Goal: Check status: Check status

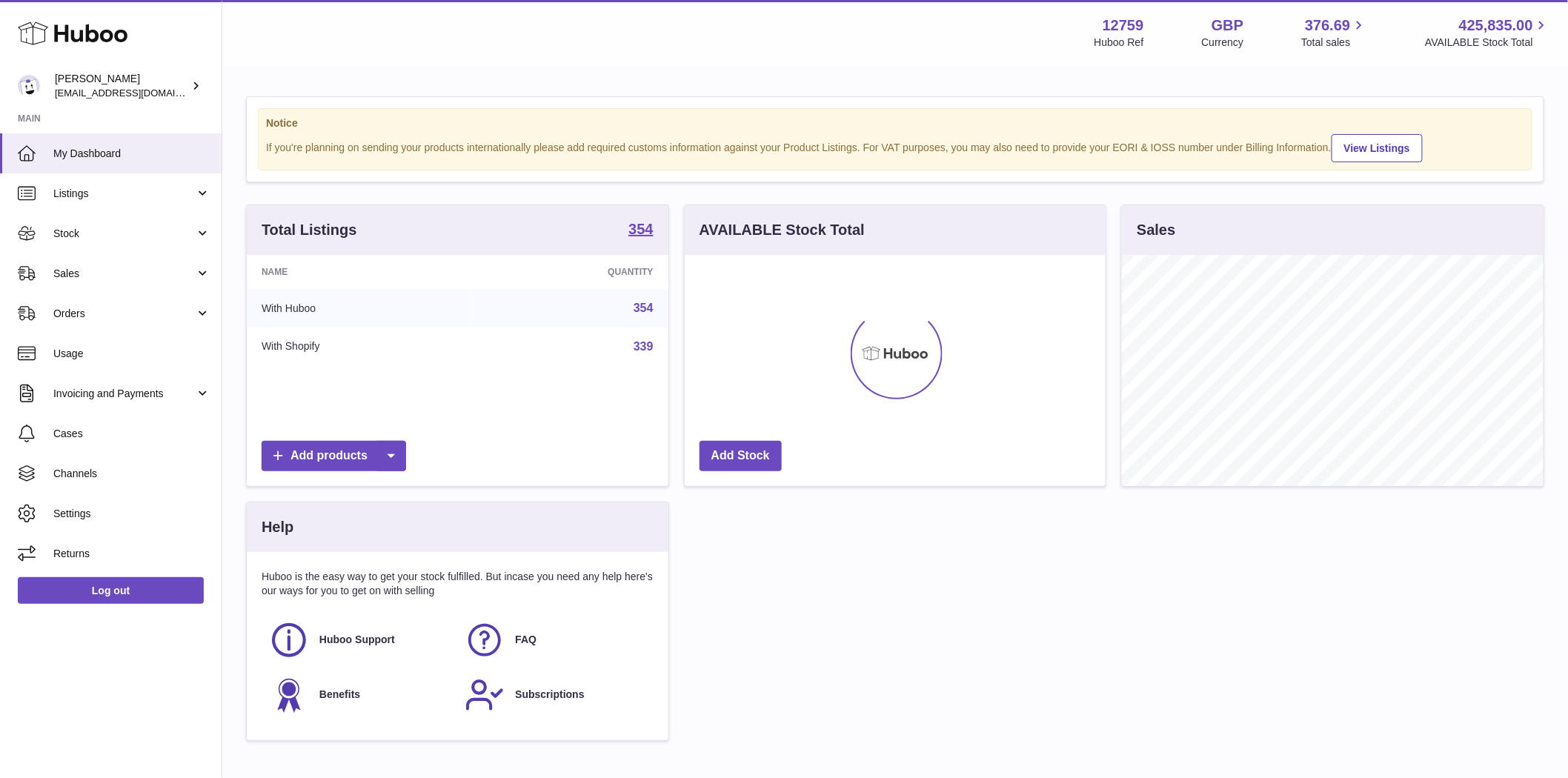
scroll to position [232, 421]
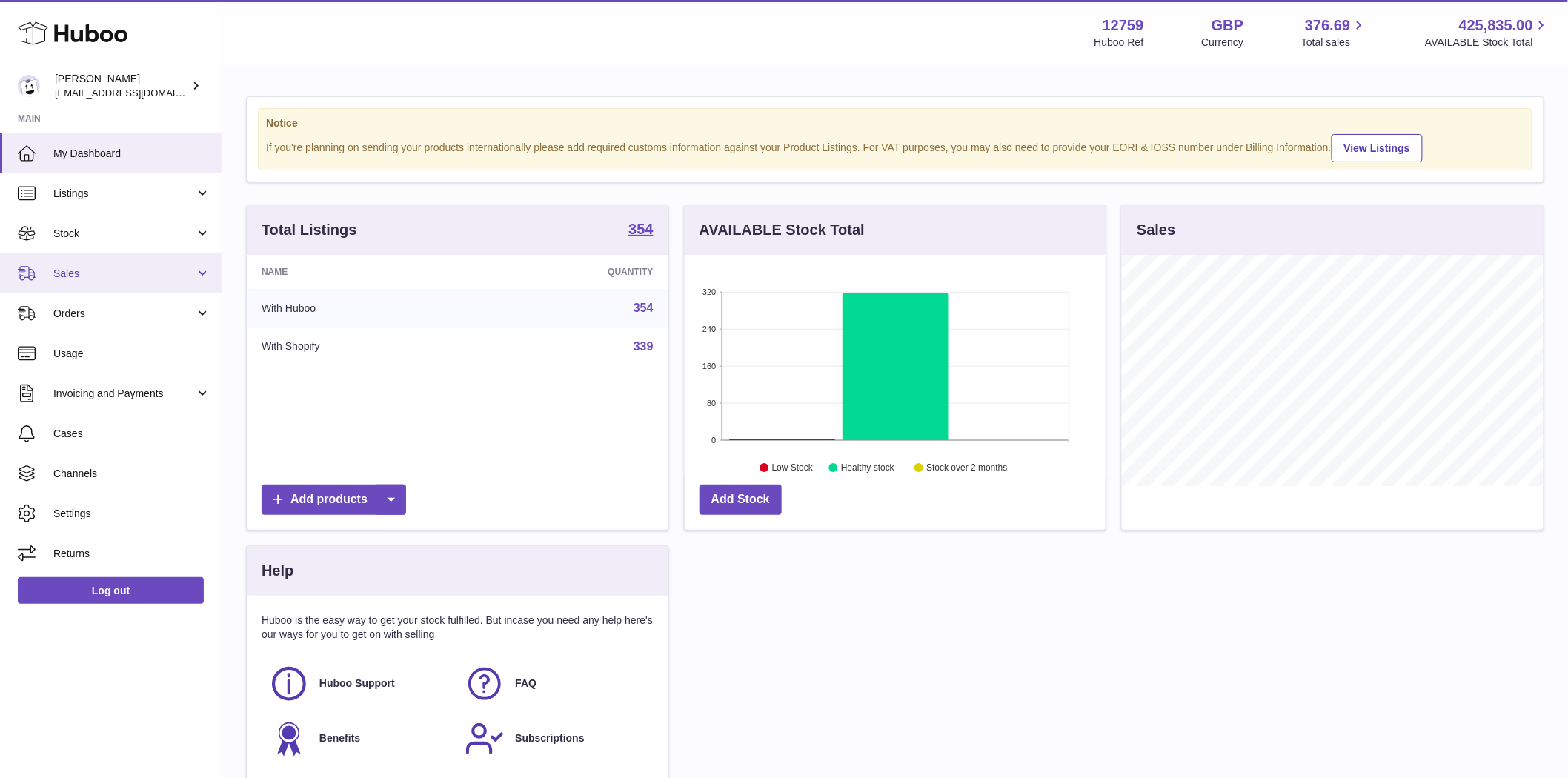
click at [75, 272] on span "Sales" at bounding box center [124, 274] width 142 height 14
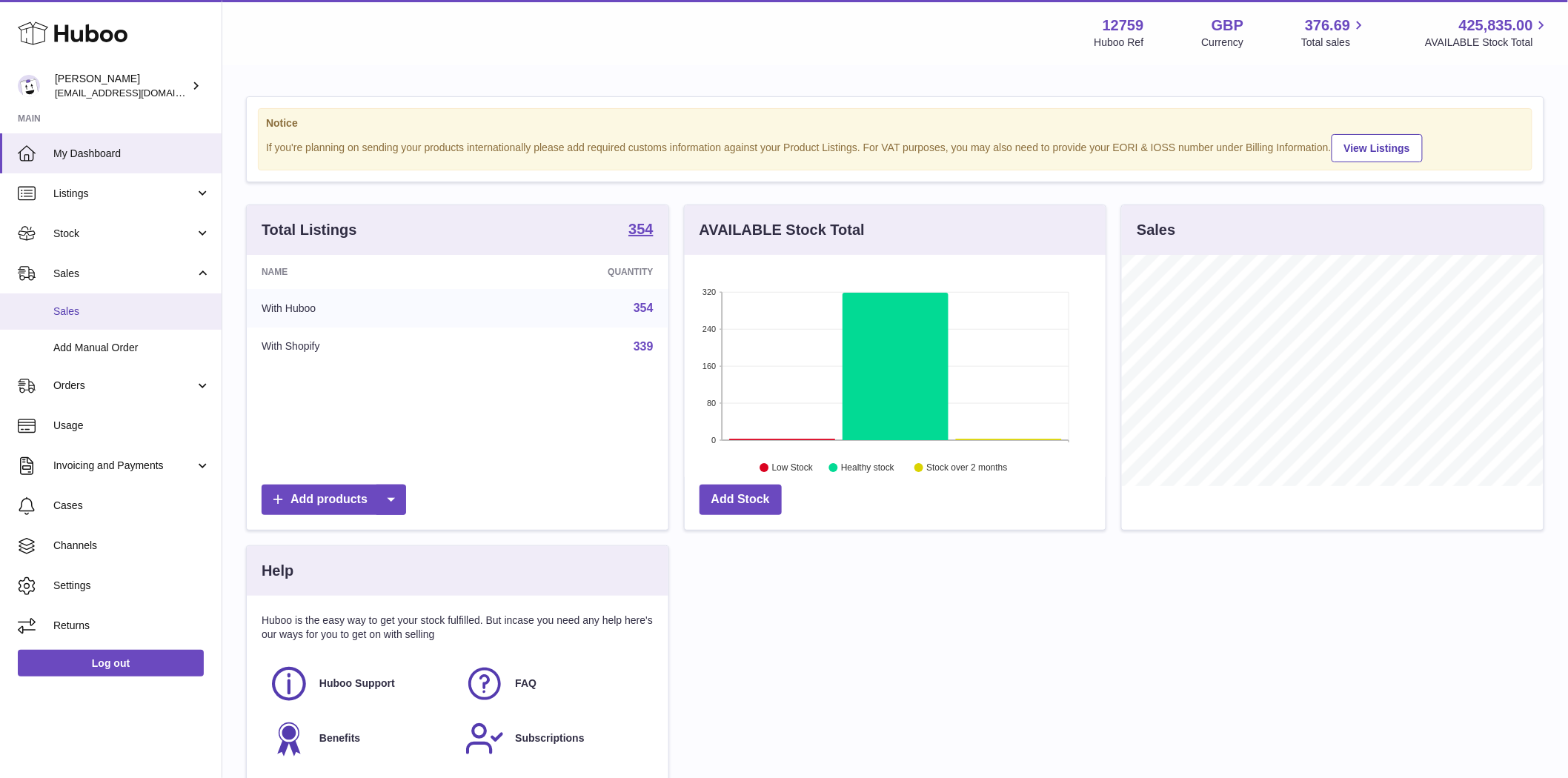
click at [84, 307] on span "Sales" at bounding box center [132, 312] width 157 height 14
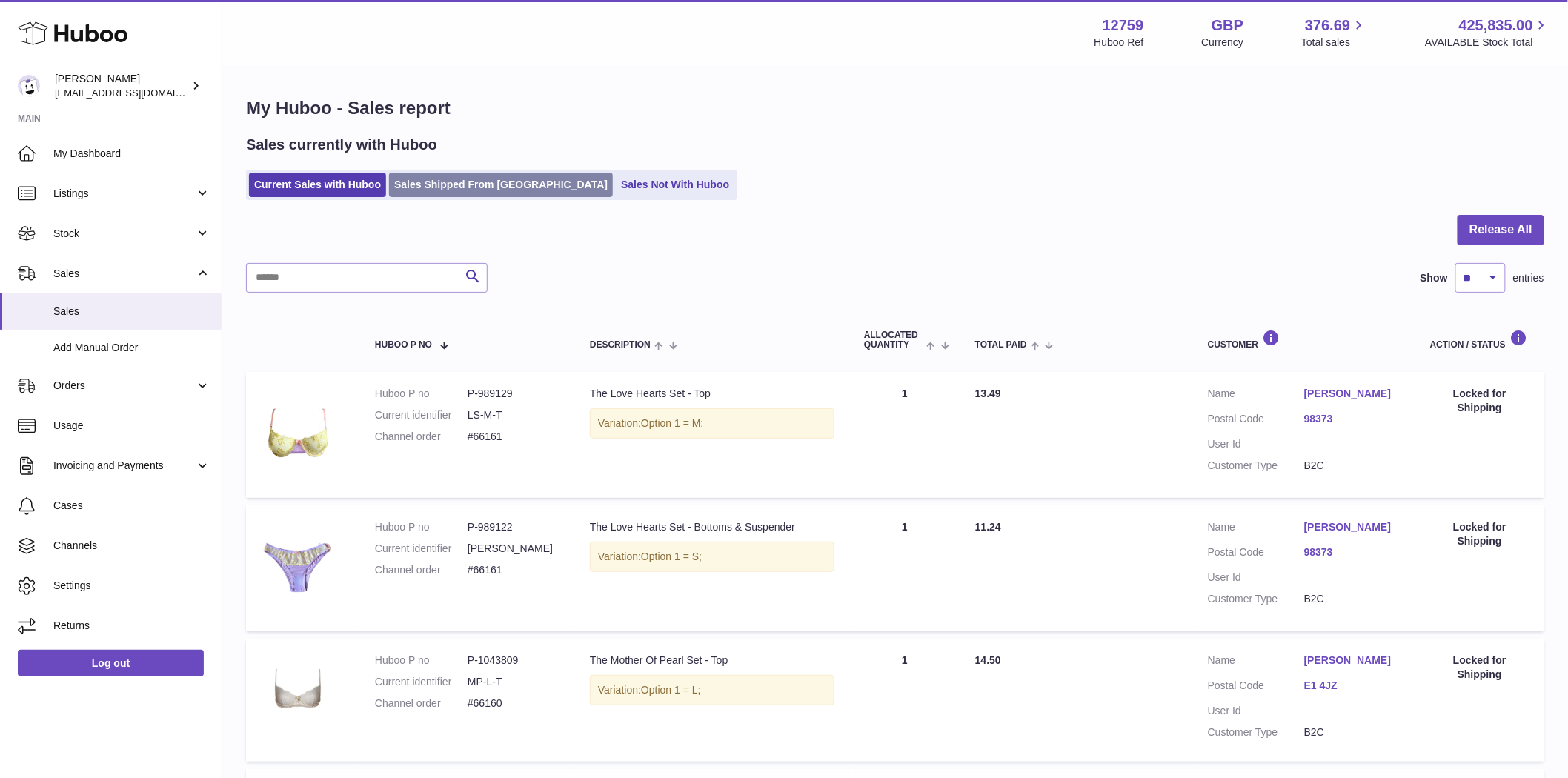
click at [432, 194] on link "Sales Shipped From [GEOGRAPHIC_DATA]" at bounding box center [501, 185] width 224 height 25
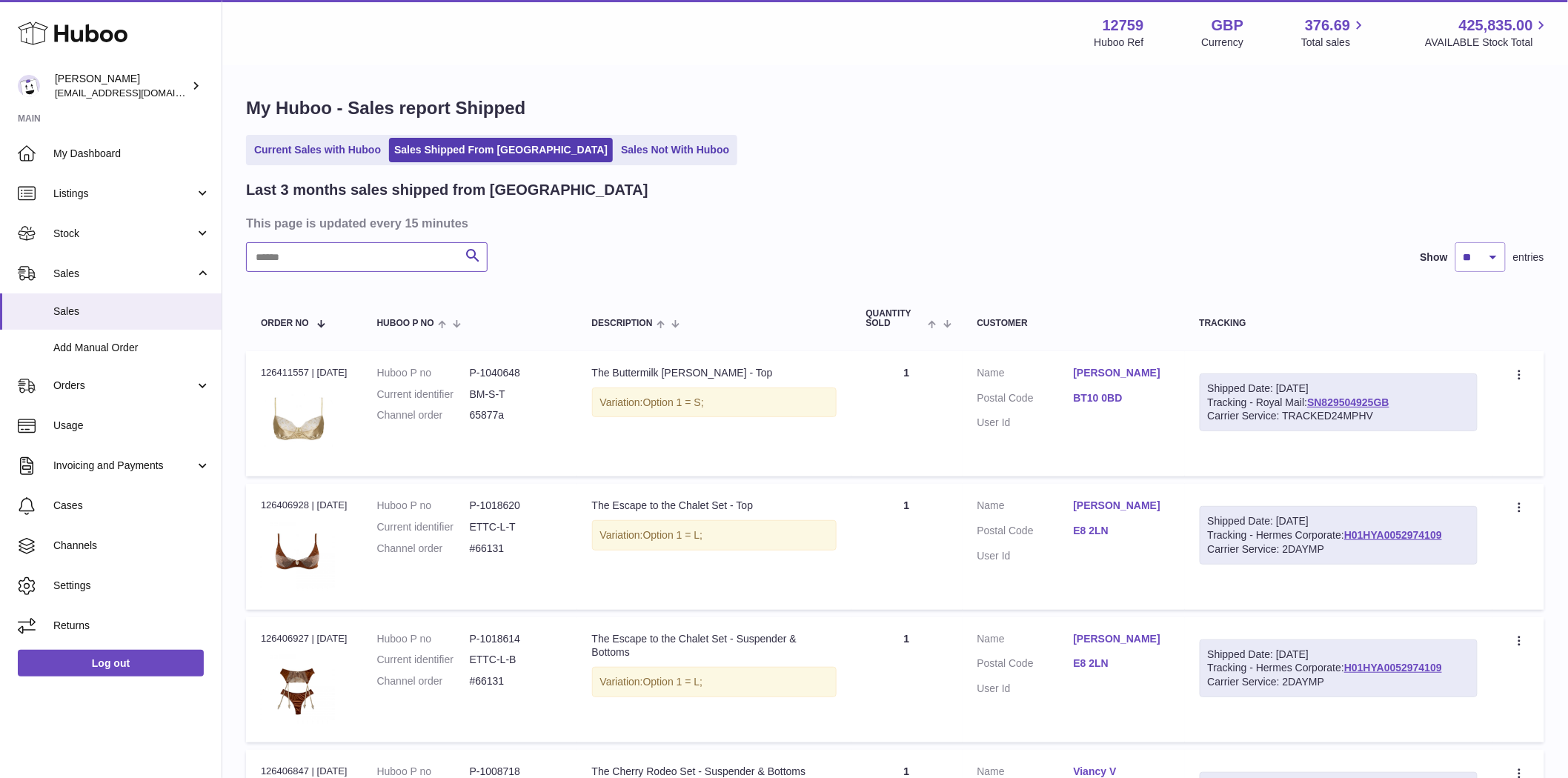
click at [308, 264] on input "text" at bounding box center [367, 256] width 242 height 30
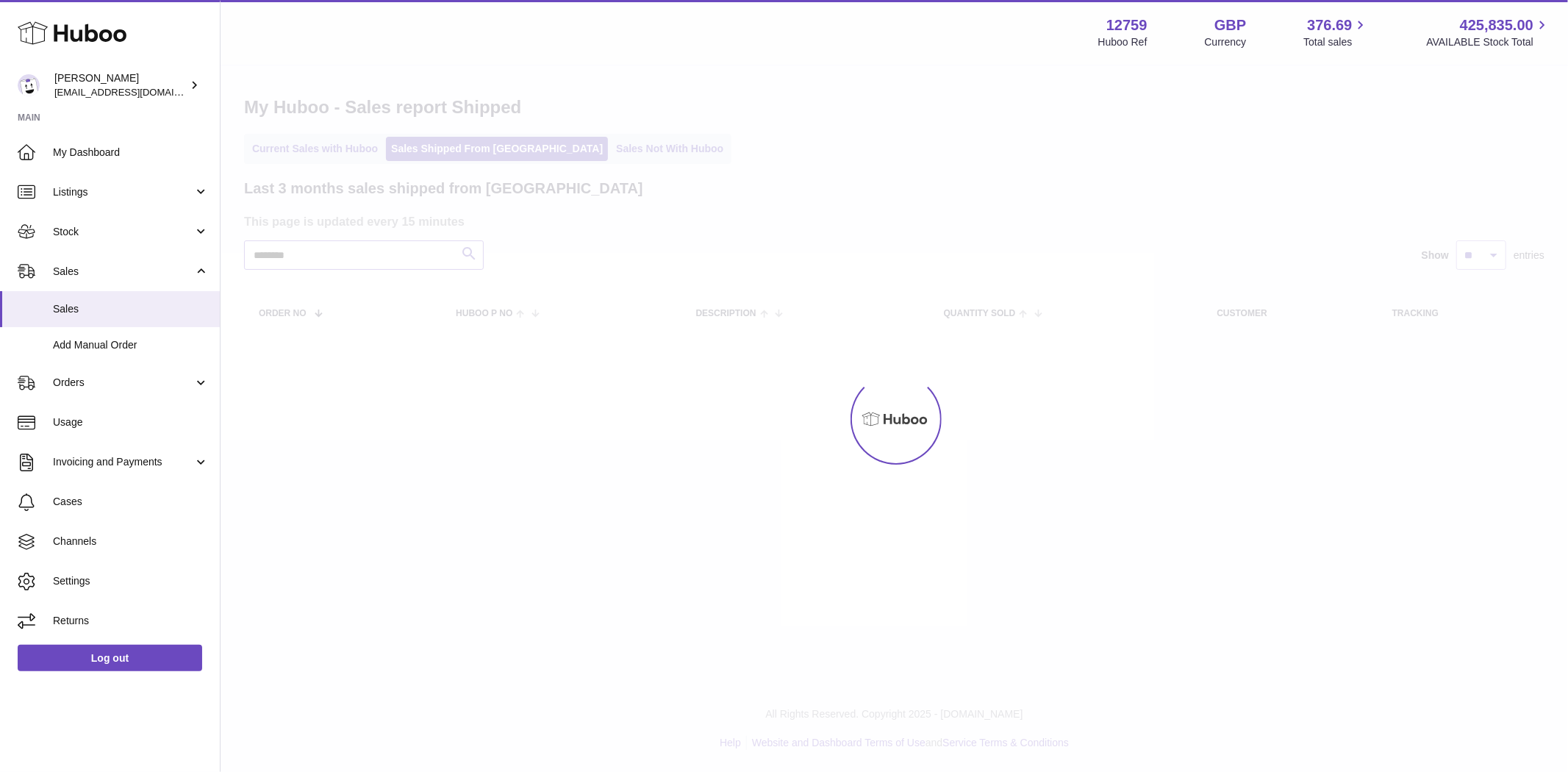
type input "********"
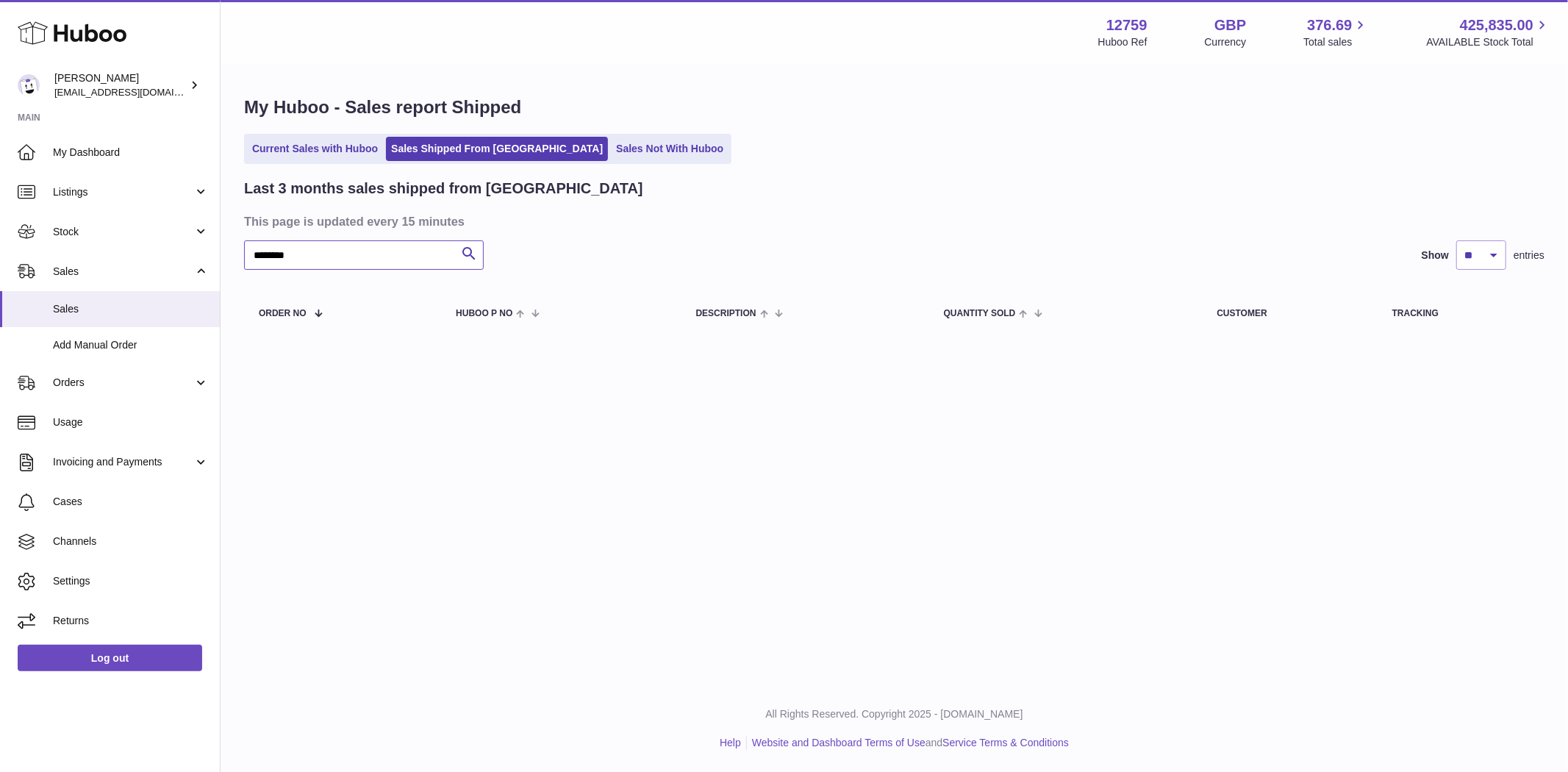
drag, startPoint x: 316, startPoint y: 254, endPoint x: 223, endPoint y: 250, distance: 93.1
click at [223, 250] on div "My Huboo - Sales report Shipped Current Sales with Huboo Sales Shipped From [GE…" at bounding box center [895, 218] width 1348 height 304
click at [331, 265] on input "********" at bounding box center [364, 254] width 240 height 29
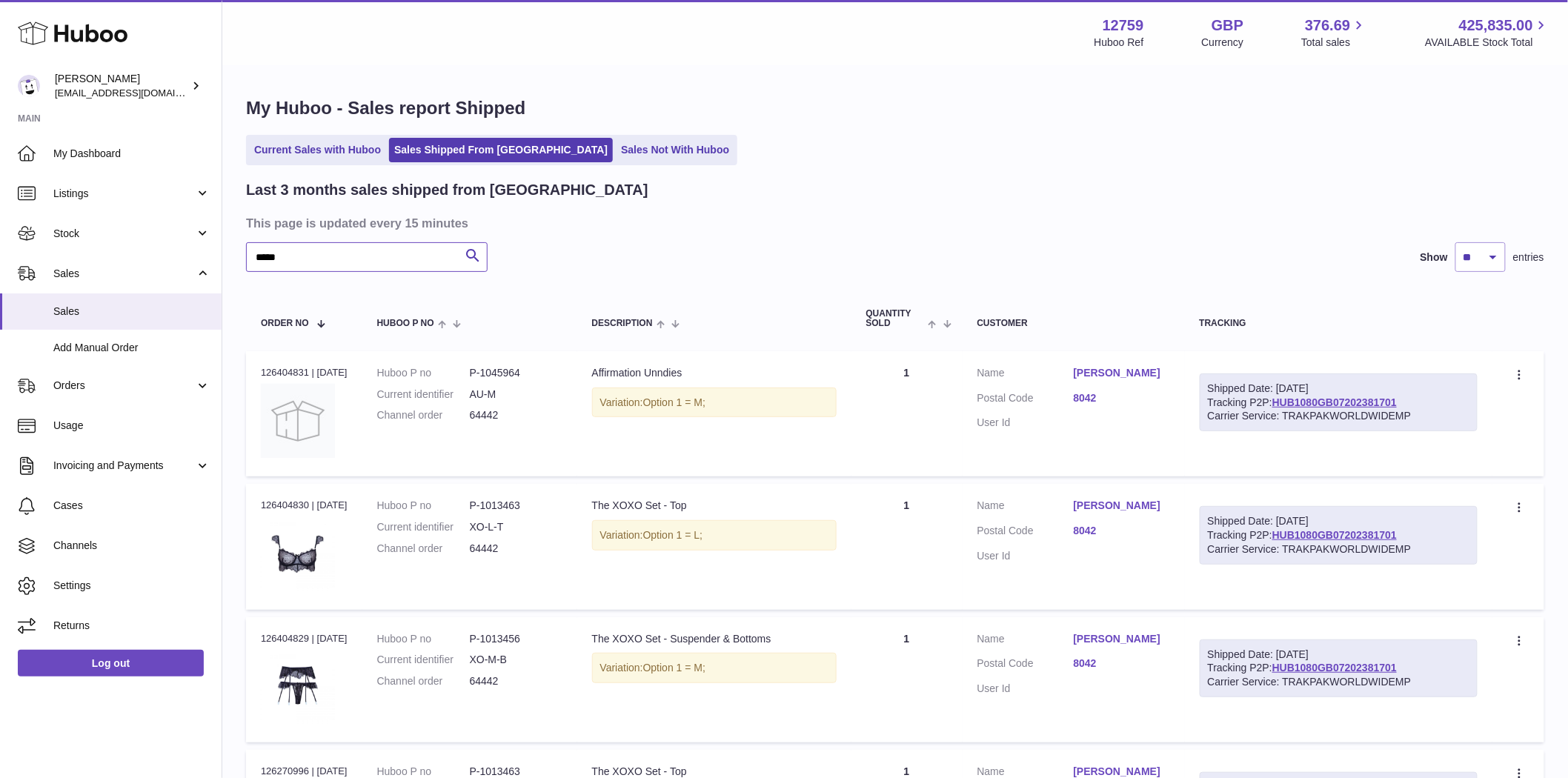
type input "*****"
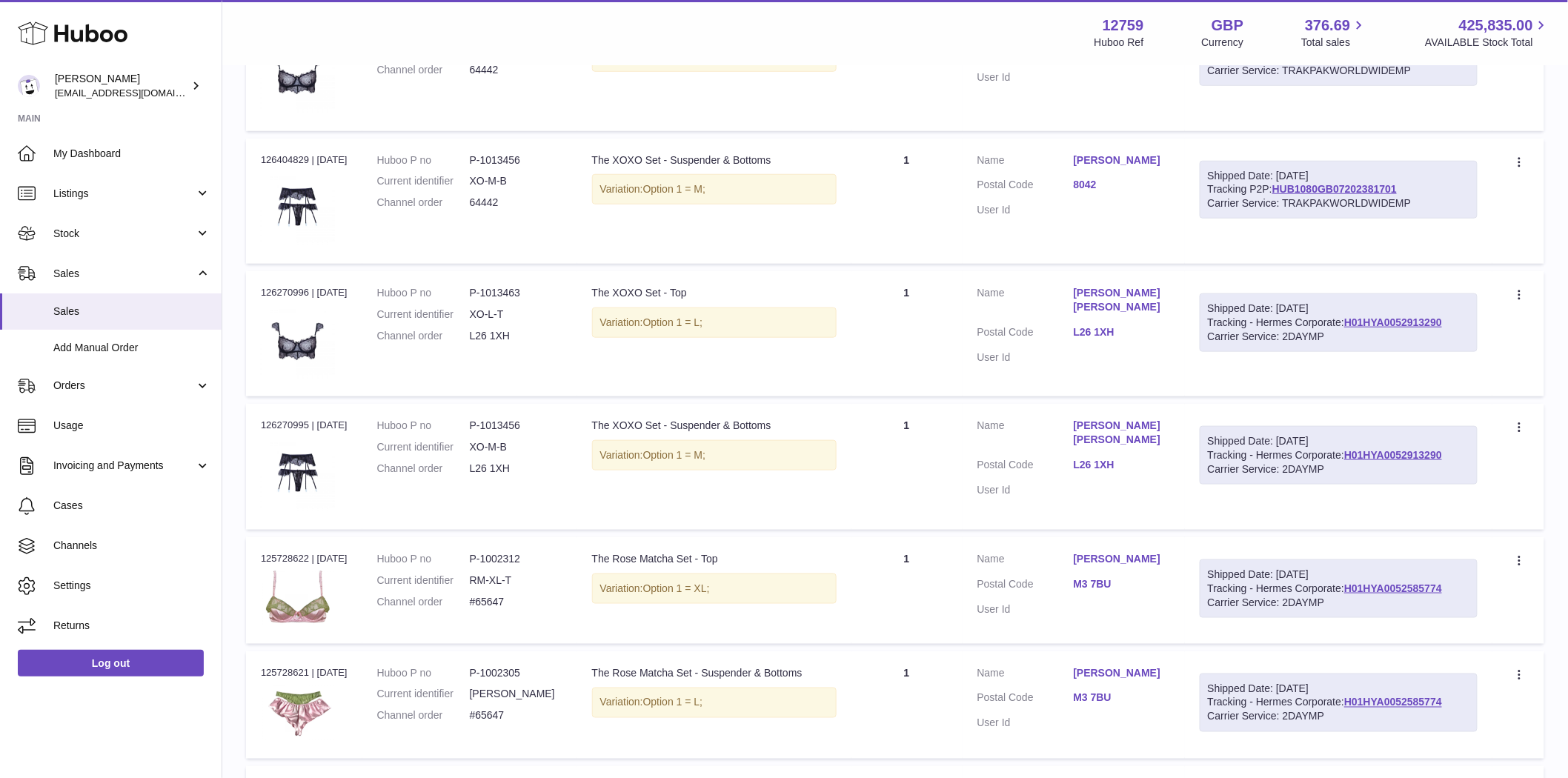
scroll to position [494, 0]
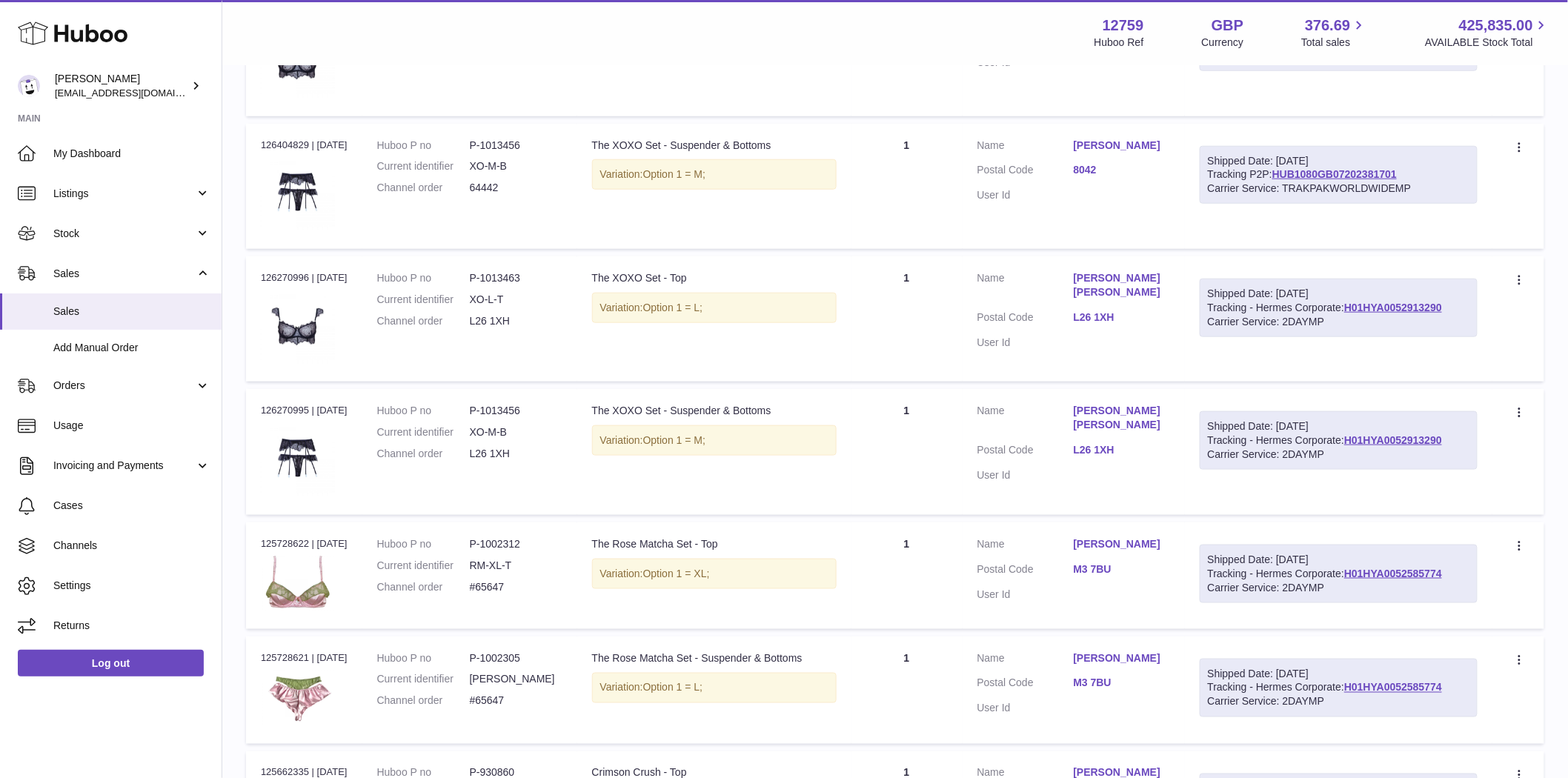
drag, startPoint x: 312, startPoint y: 276, endPoint x: 246, endPoint y: 268, distance: 66.5
click at [246, 268] on td "Order no 126270996 | [DATE]" at bounding box center [304, 319] width 116 height 125
copy div "126270996"
drag, startPoint x: 309, startPoint y: 409, endPoint x: 256, endPoint y: 405, distance: 53.2
click at [256, 405] on td "Order no 126270995 | [DATE]" at bounding box center [304, 452] width 116 height 125
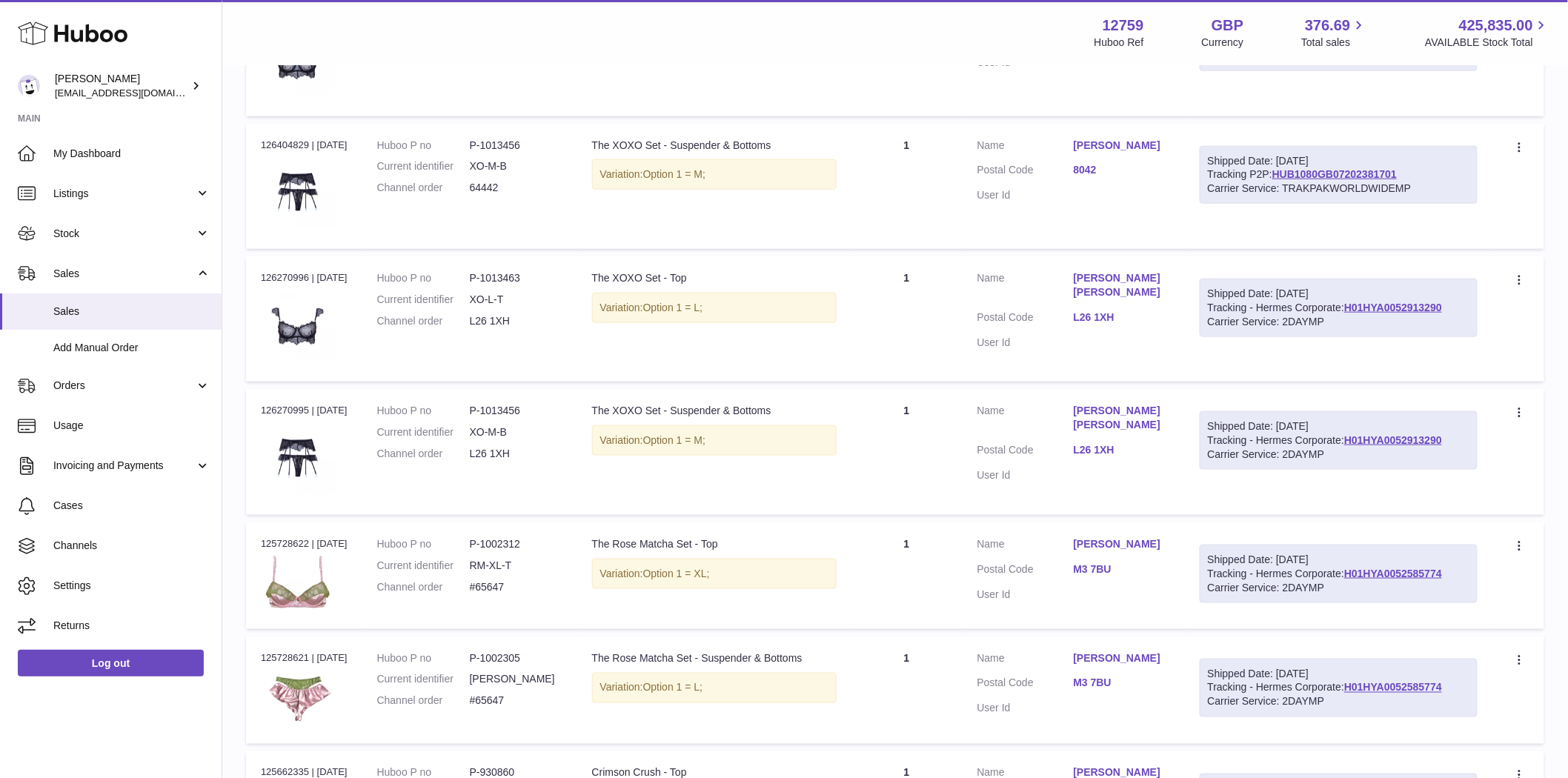
copy div "126270995"
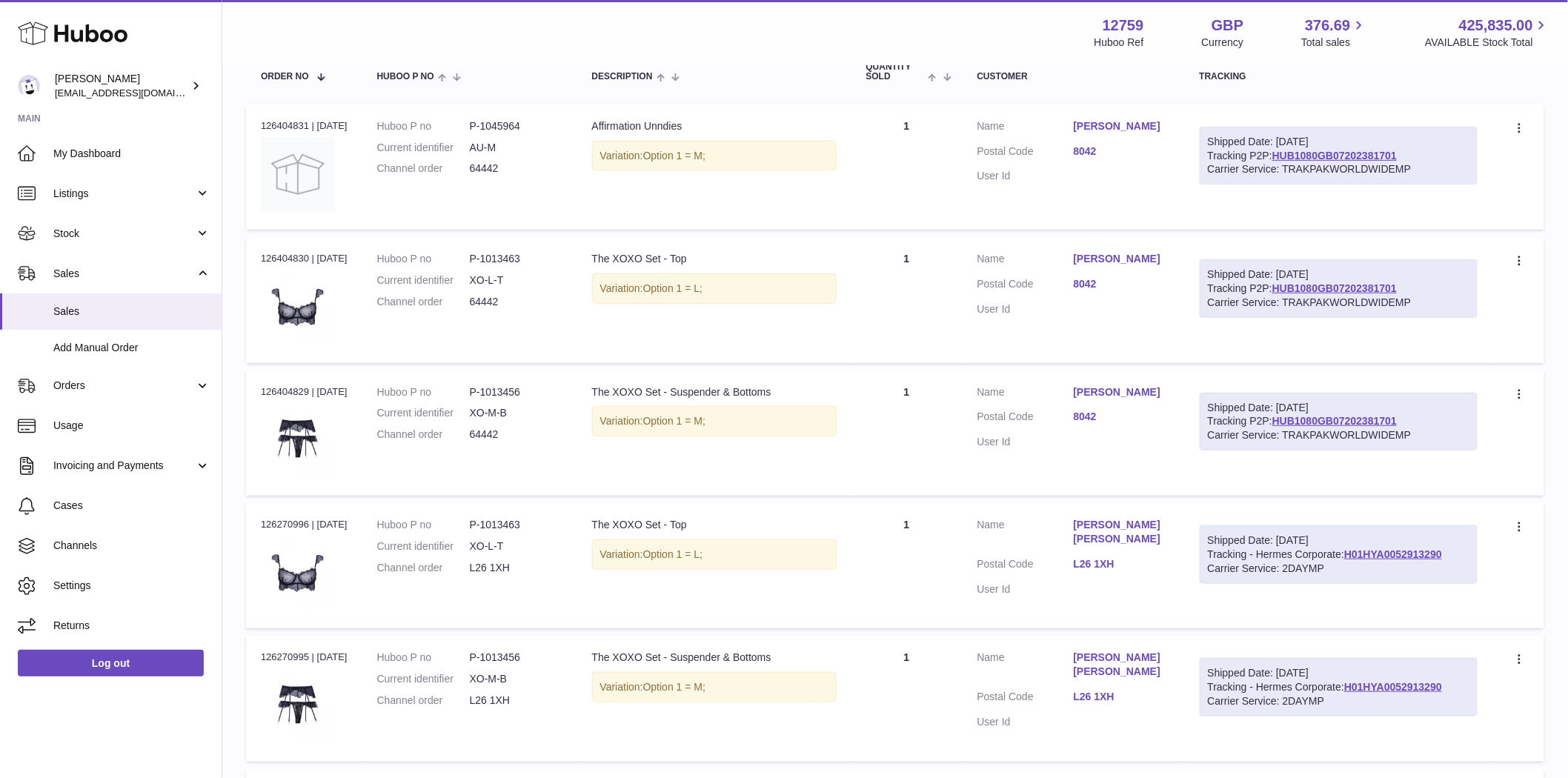
click at [1120, 258] on link "[PERSON_NAME]" at bounding box center [1122, 260] width 96 height 14
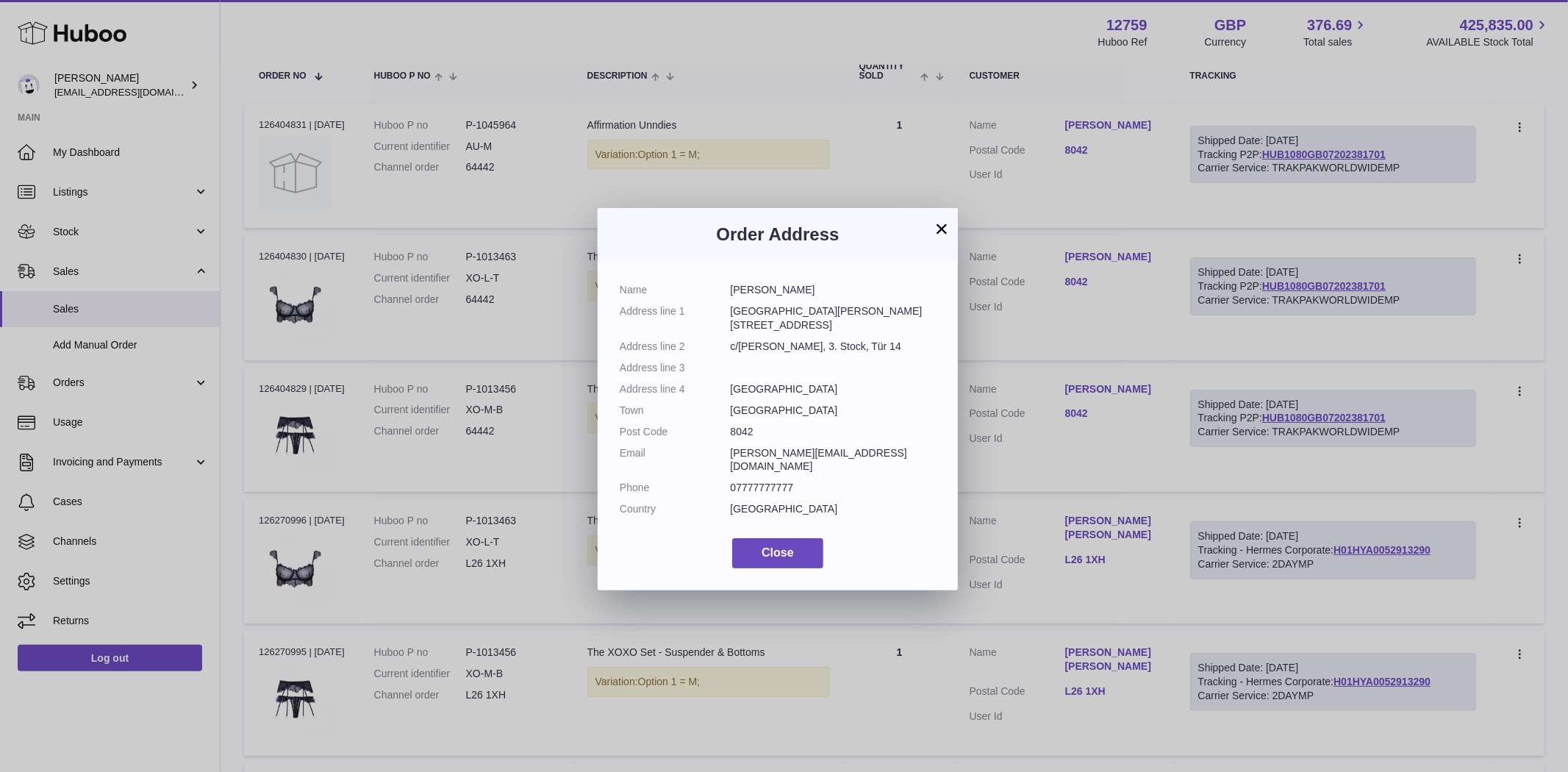
click at [1111, 256] on div "× Order Address Name [PERSON_NAME] Address line [STREET_ADDRESS][PERSON_NAME] A…" at bounding box center [784, 386] width 1568 height 772
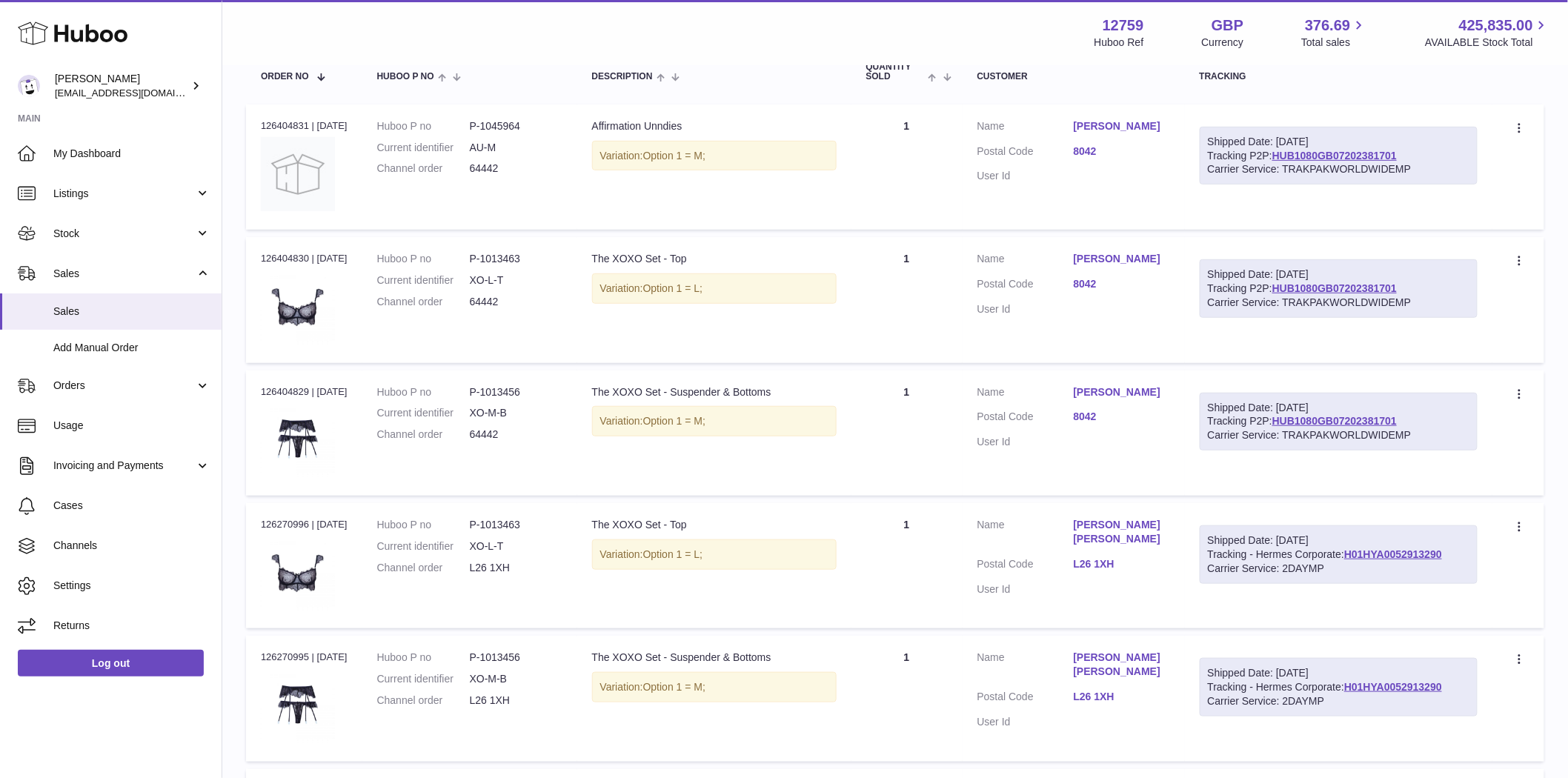
click at [1098, 524] on link "[PERSON_NAME] [PERSON_NAME]" at bounding box center [1122, 532] width 96 height 28
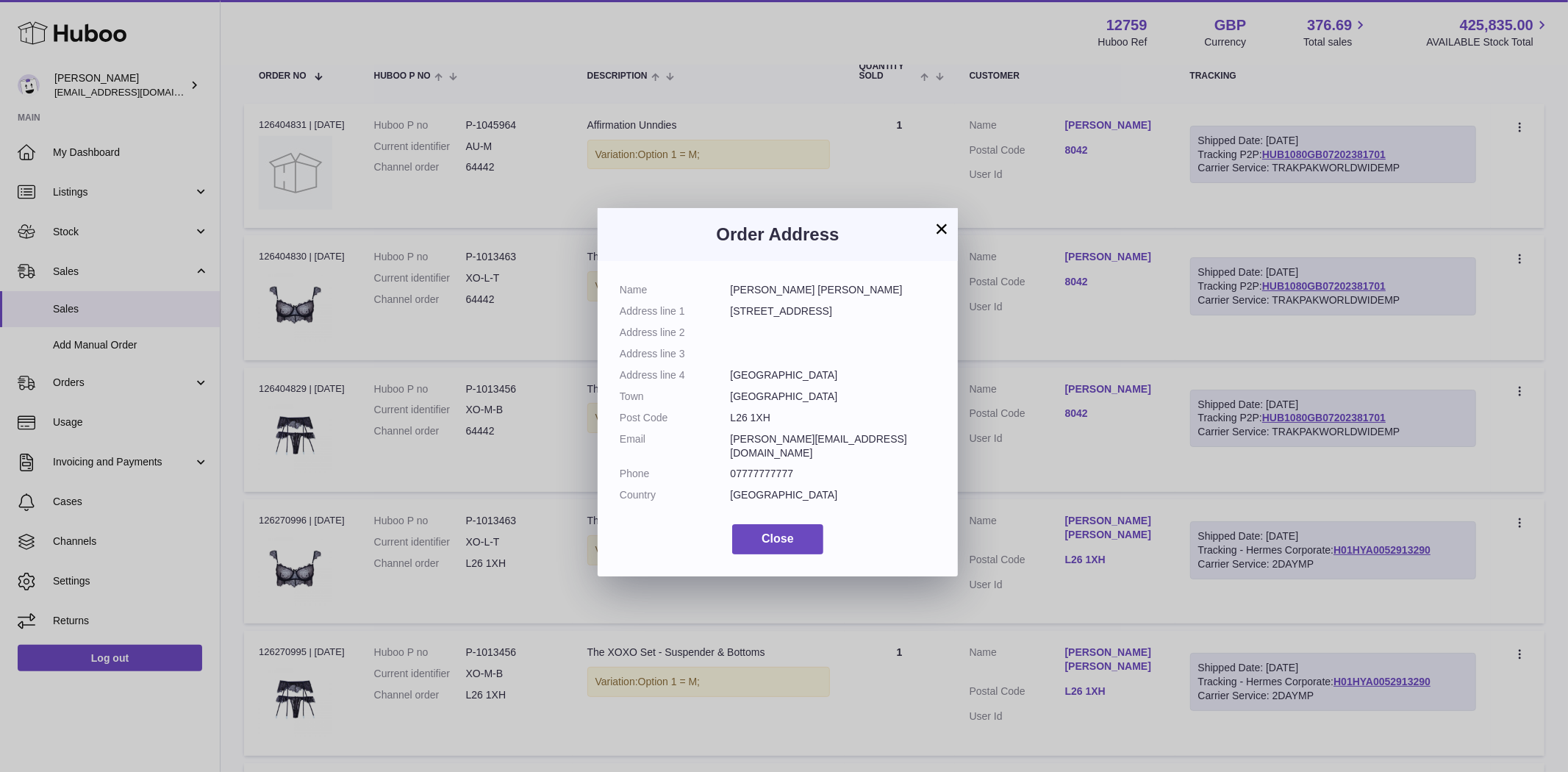
click at [1090, 520] on div "× Order Address Name [PERSON_NAME] [PERSON_NAME] Address line [STREET_ADDRESS] …" at bounding box center [784, 386] width 1568 height 772
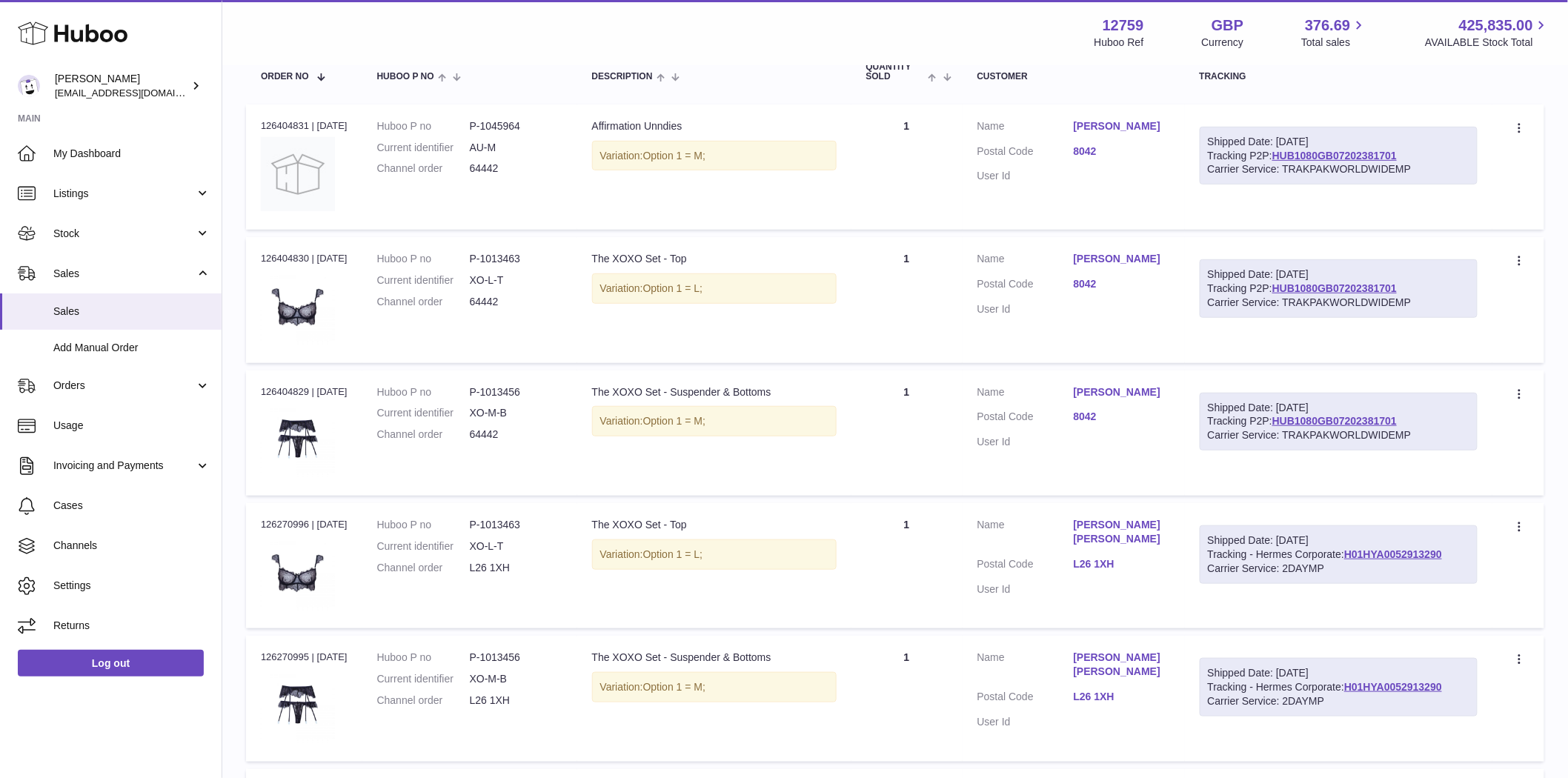
scroll to position [494, 0]
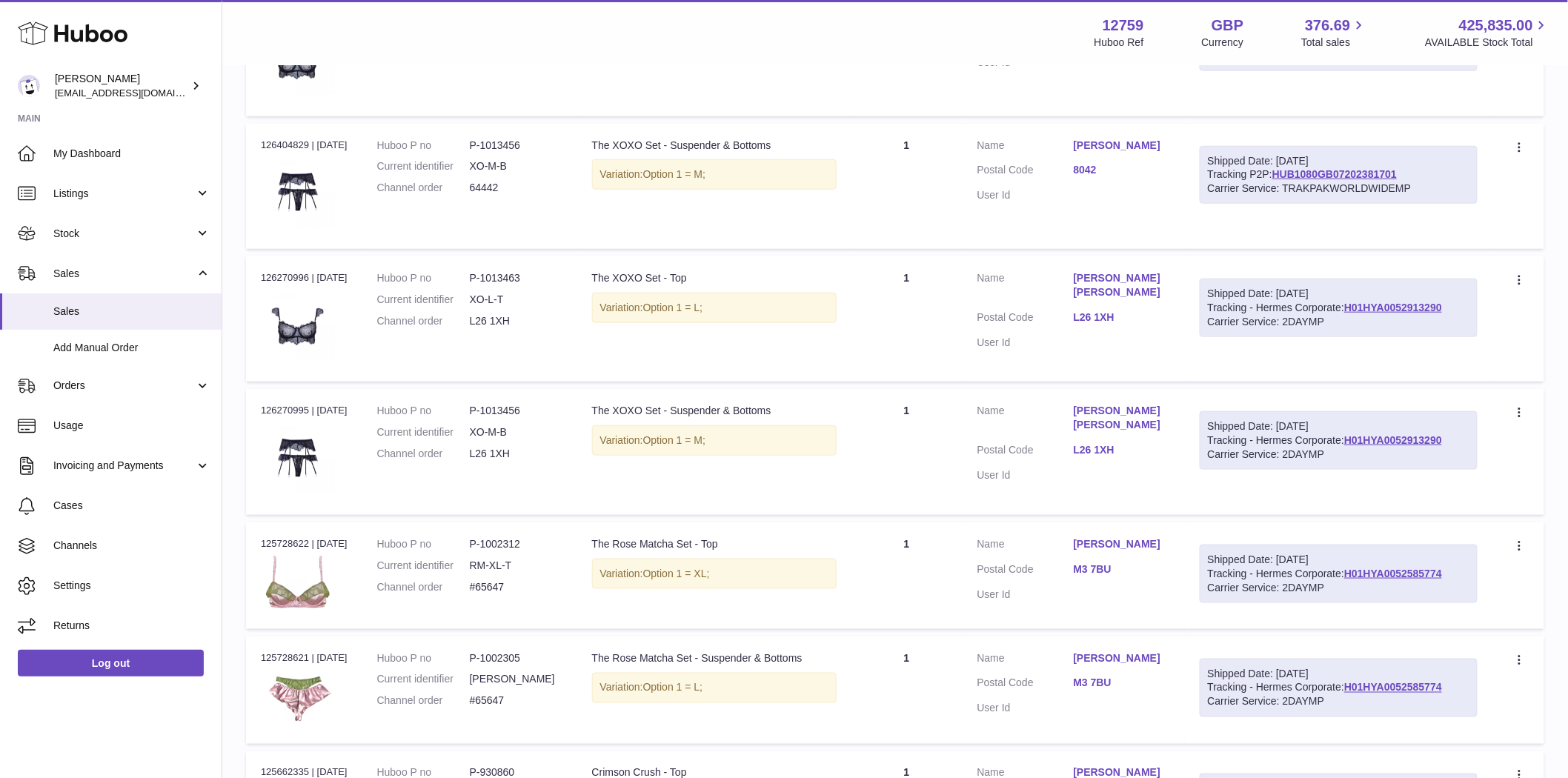
click at [1149, 411] on link "[PERSON_NAME] [PERSON_NAME]" at bounding box center [1122, 417] width 96 height 28
click at [1149, 411] on div at bounding box center [784, 389] width 1568 height 778
drag, startPoint x: 539, startPoint y: 411, endPoint x: 495, endPoint y: 410, distance: 44.0
click at [495, 410] on dd "P-1013456" at bounding box center [516, 411] width 93 height 14
copy dd "1013456"
